Goal: Book appointment/travel/reservation

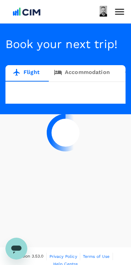
click at [17, 15] on div at bounding box center [65, 132] width 131 height 265
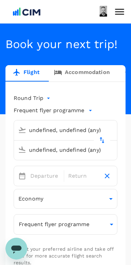
type input "[GEOGRAPHIC_DATA], [GEOGRAPHIC_DATA] (any)"
type input "London Heathrow (LHR)"
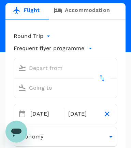
scroll to position [77, 0]
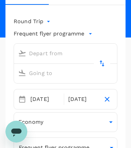
type input "premium-economy"
type input "[GEOGRAPHIC_DATA], [GEOGRAPHIC_DATA] (any)"
type input "London Heathrow (LHR)"
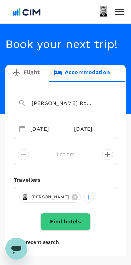
click at [75, 108] on input "[PERSON_NAME] Royal London St Pauls" at bounding box center [56, 103] width 76 height 11
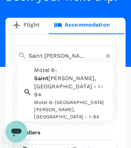
scroll to position [0, 7]
click at [57, 61] on input "Saint [PERSON_NAME]'sfarringdon" at bounding box center [56, 55] width 76 height 11
click at [59, 61] on input "Saint [PERSON_NAME]'sfarringdon" at bounding box center [56, 55] width 76 height 11
click at [62, 61] on input "Saint [PERSON_NAME]'sfarringdon" at bounding box center [56, 55] width 76 height 11
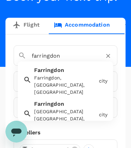
click at [76, 61] on input "farringdon" at bounding box center [56, 55] width 76 height 11
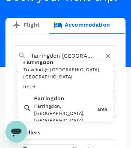
scroll to position [30, 0]
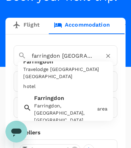
click at [61, 116] on div "Farringdon, [GEOGRAPHIC_DATA], [GEOGRAPHIC_DATA]" at bounding box center [64, 112] width 60 height 21
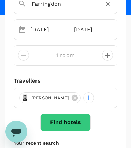
scroll to position [101, 0]
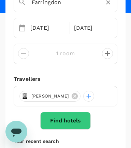
type input "Farringdon"
click at [77, 130] on button "Find hotels" at bounding box center [65, 121] width 50 height 18
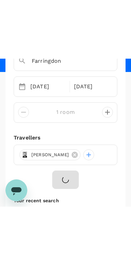
scroll to position [64, 0]
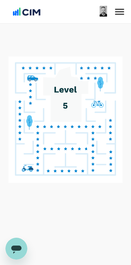
click at [92, 222] on icon at bounding box center [65, 143] width 119 height 176
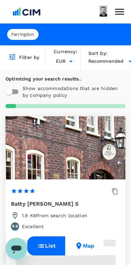
click at [6, 207] on div at bounding box center [65, 132] width 131 height 265
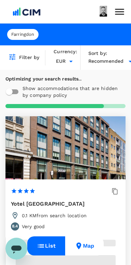
click at [109, 62] on span "Recommended" at bounding box center [105, 62] width 35 height 8
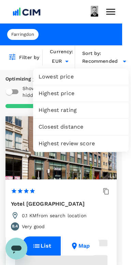
click at [83, 131] on span "Closest distance" at bounding box center [81, 127] width 85 height 8
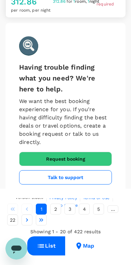
scroll to position [3576, 0]
click at [57, 209] on button "2" at bounding box center [55, 209] width 11 height 11
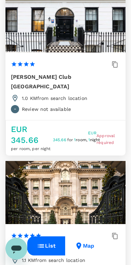
scroll to position [1128, 0]
click at [71, 91] on h6 "[PERSON_NAME] Club [GEOGRAPHIC_DATA]" at bounding box center [60, 81] width 99 height 19
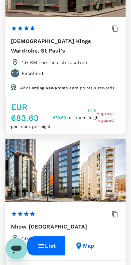
scroll to position [0, 0]
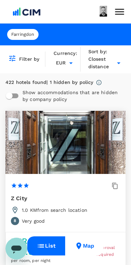
click at [23, 10] on img at bounding box center [26, 11] width 31 height 15
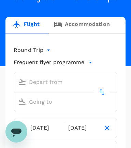
scroll to position [77, 0]
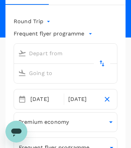
type input "[GEOGRAPHIC_DATA], [GEOGRAPHIC_DATA] (any)"
type input "London Heathrow (LHR)"
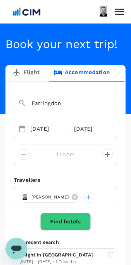
click at [60, 108] on input "Farringdon" at bounding box center [56, 103] width 76 height 11
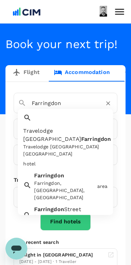
type input "Saint Paul's"
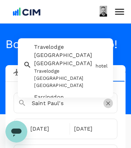
click at [109, 107] on icon "Clear" at bounding box center [108, 103] width 7 height 7
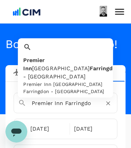
scroll to position [10, 0]
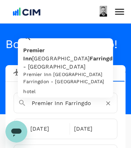
click at [63, 65] on div "Premier Inn [GEOGRAPHIC_DATA] Farringdo n - [GEOGRAPHIC_DATA] [GEOGRAPHIC_DATA]…" at bounding box center [63, 65] width 87 height 42
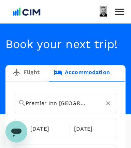
scroll to position [47, 0]
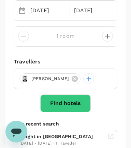
type input "Premier Inn [GEOGRAPHIC_DATA] Farringdon - [GEOGRAPHIC_DATA]"
click at [67, 112] on button "Find hotels" at bounding box center [65, 103] width 50 height 18
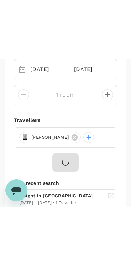
scroll to position [0, 0]
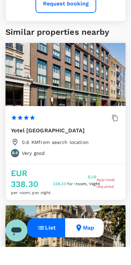
scroll to position [266, 0]
